Goal: Check status: Check status

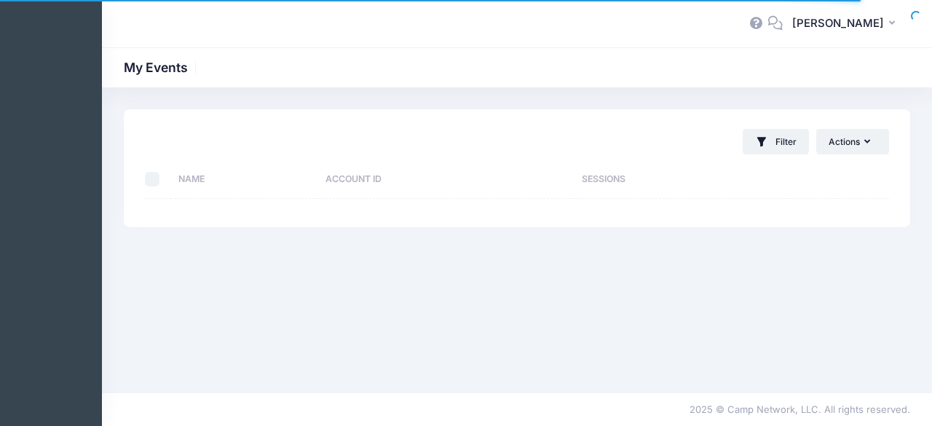
select select "10"
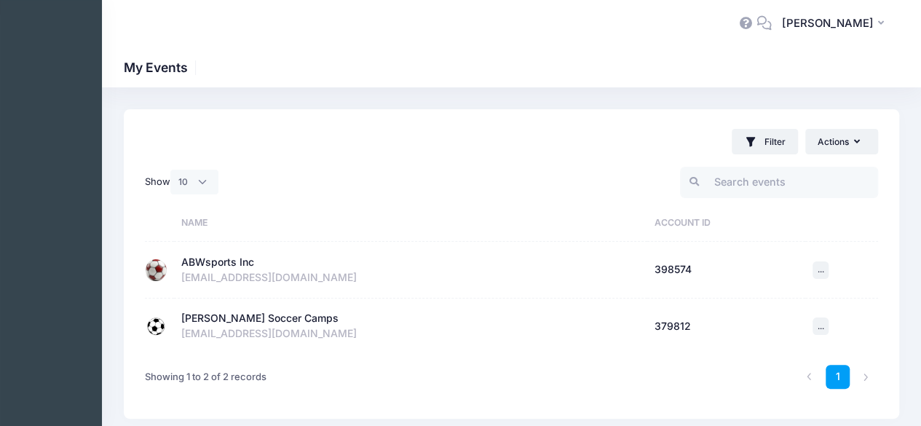
click at [274, 263] on div "ABWsports Inc" at bounding box center [410, 262] width 459 height 15
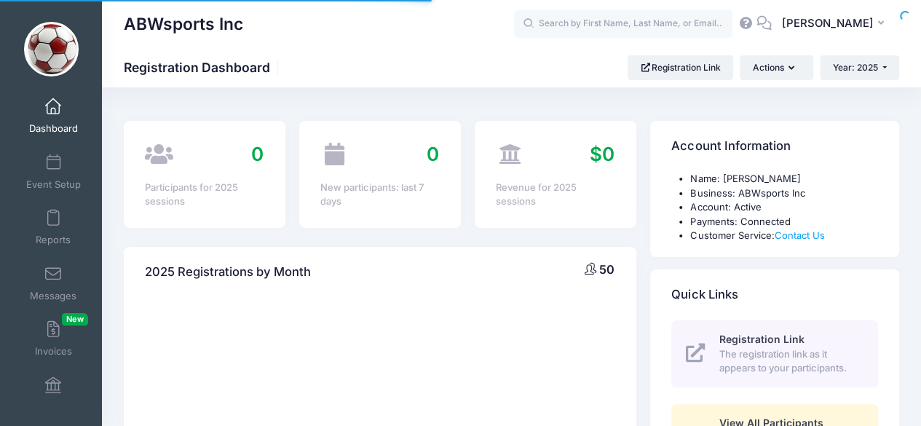
select select
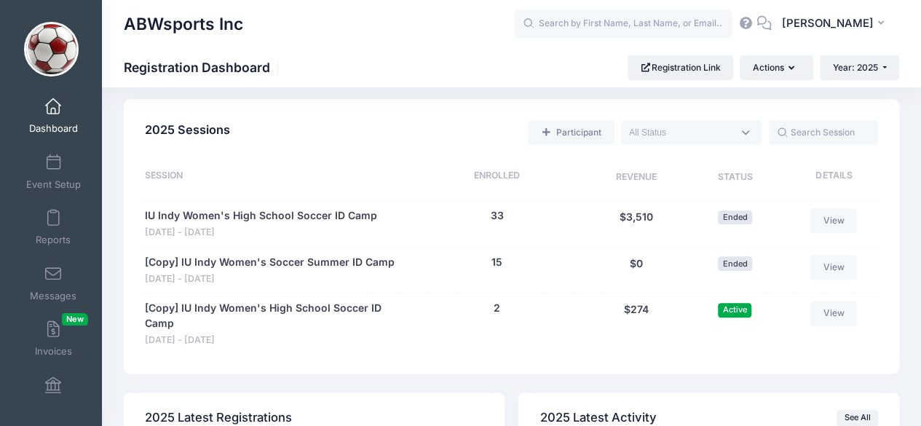
scroll to position [691, 0]
